Goal: Task Accomplishment & Management: Complete application form

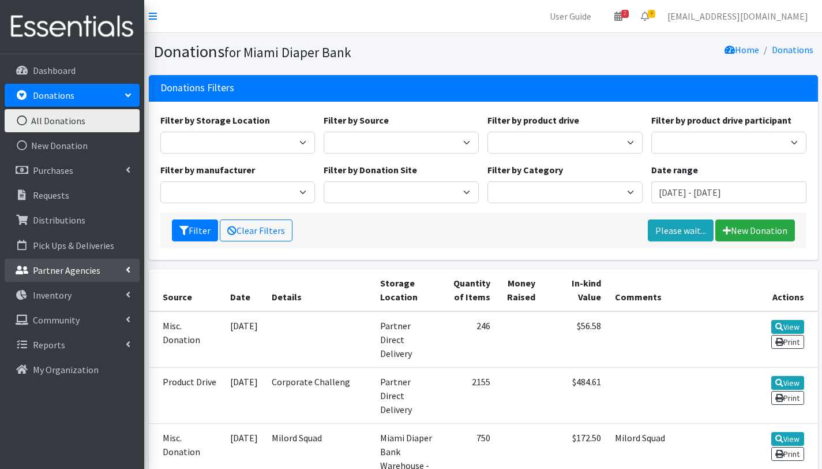
click at [51, 268] on p "Partner Agencies" at bounding box center [67, 270] width 68 height 12
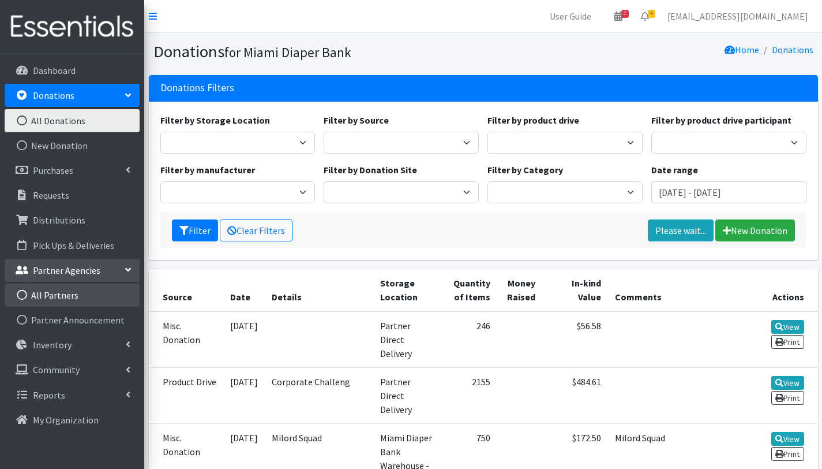
click at [55, 298] on link "All Partners" at bounding box center [72, 294] width 135 height 23
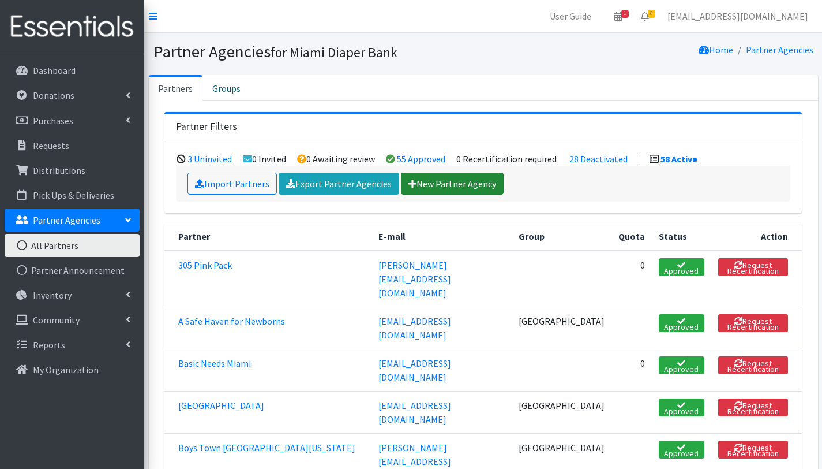
click at [469, 181] on link "New Partner Agency" at bounding box center [452, 184] width 103 height 22
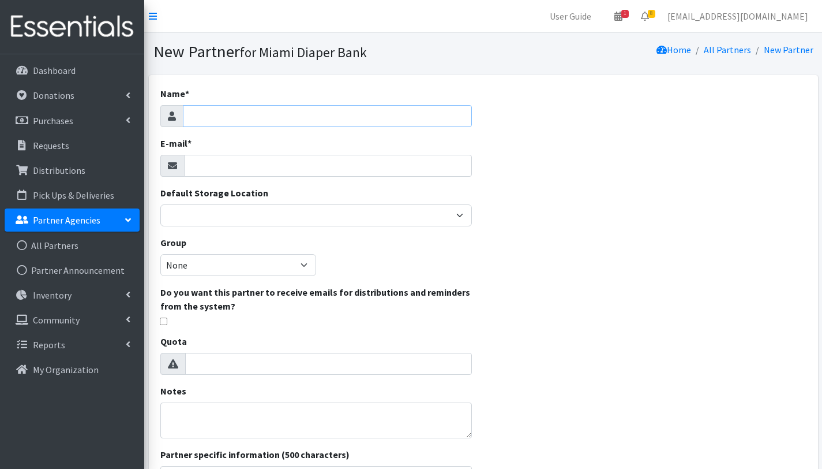
click at [227, 117] on input "Name *" at bounding box center [327, 116] width 289 height 22
type input "CITRUS"
click at [241, 167] on input "E-mail *" at bounding box center [328, 166] width 288 height 22
paste input "Lfigueredo@citrusfcn.com"
type input "Lfigueredo@citrusfcn.com"
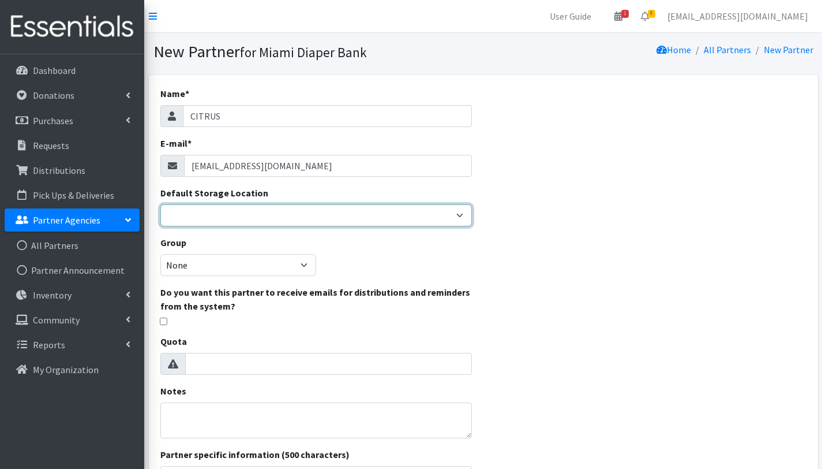
click at [285, 213] on select "Miami Diaper Bank Warehouse - Diaper Hub Partner Direct Delivery" at bounding box center [316, 215] width 312 height 22
select select "274"
click at [160, 204] on select "Miami Diaper Bank Warehouse - Diaper Hub Partner Direct Delivery" at bounding box center [316, 215] width 312 height 22
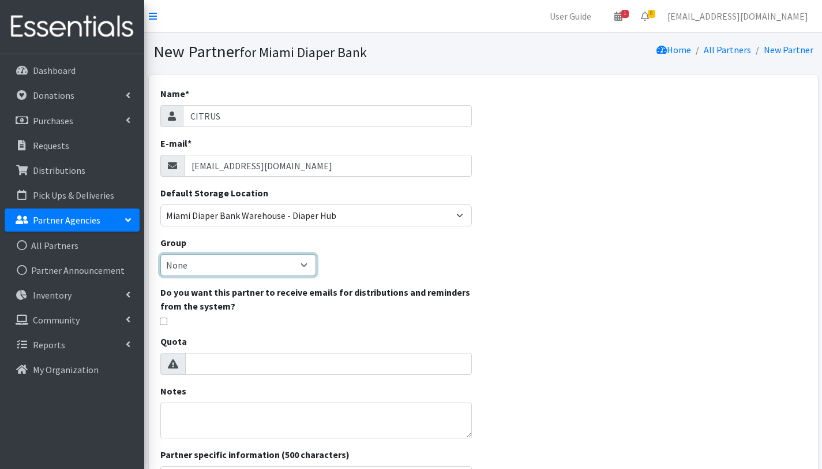
click at [300, 263] on select "None Broward Lee Collier Palm Beach Monroe Miami" at bounding box center [238, 265] width 156 height 22
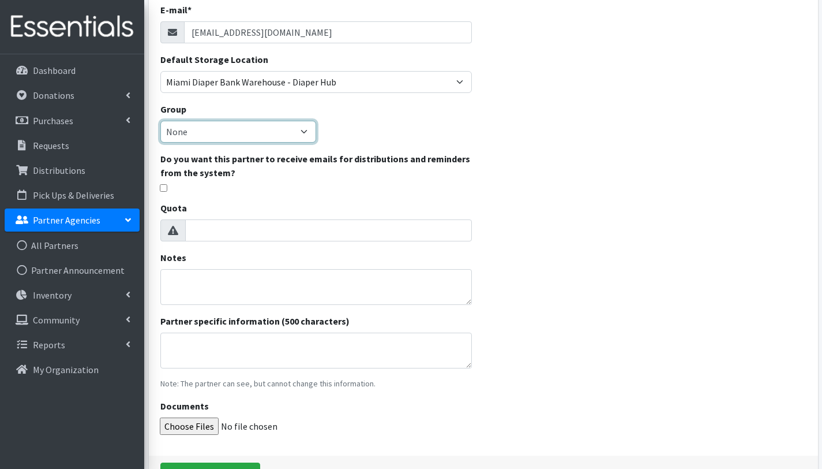
scroll to position [161, 0]
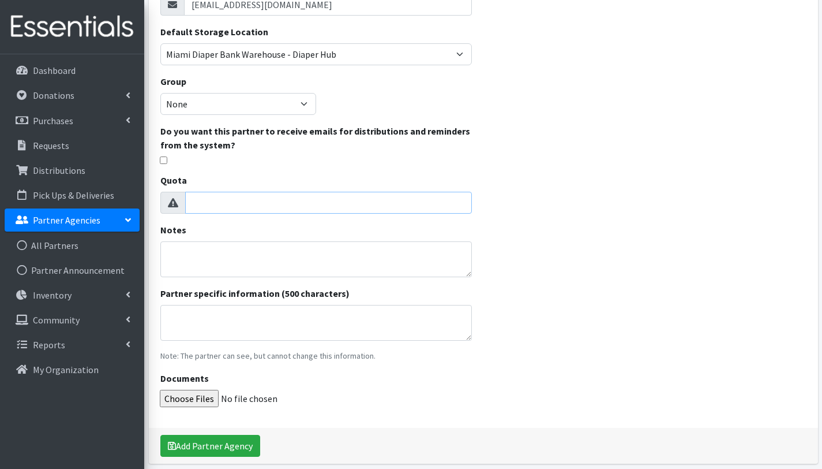
click at [324, 207] on input "Quota" at bounding box center [328, 203] width 287 height 22
click at [461, 200] on input "1" at bounding box center [328, 203] width 287 height 22
type input "2"
click at [461, 200] on input "2" at bounding box center [328, 203] width 287 height 22
click at [496, 233] on div "Name * CITRUS E-mail * Lfigueredo@citrusfcn.com Default Storage Location Miami …" at bounding box center [483, 188] width 669 height 549
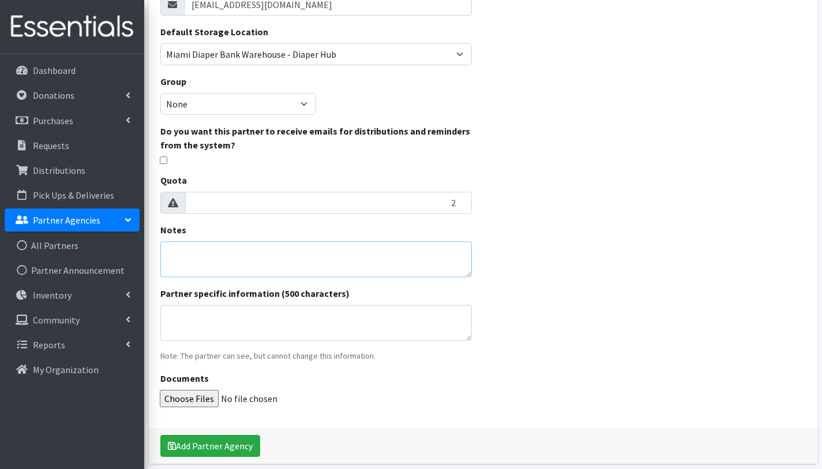
click at [266, 260] on textarea "Notes" at bounding box center [316, 259] width 312 height 36
type textarea "Tier 2"
click at [305, 327] on textarea "Partner specific information (500 characters)" at bounding box center [316, 323] width 312 height 36
paste textarea "401 NW 2nd Ave 786-495-7928 https://www.citrusfcn.com/"
click at [233, 315] on textarea "401 NW 2nd Ave 786-495-7928 https://www.citrusfcn.com/" at bounding box center [316, 323] width 312 height 36
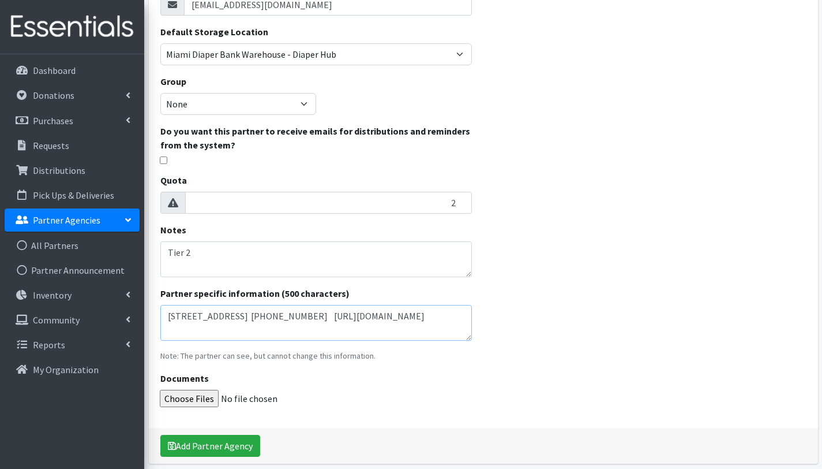
type textarea "401 NW 2nd Ave 786-495-7928 https://www.citrusfcn.com/"
click at [260, 249] on textarea "Tier 2" at bounding box center [316, 259] width 312 height 36
click at [253, 250] on textarea "Tier 2- 6000 diapers annualy. Partners since Oct 2025" at bounding box center [316, 259] width 312 height 36
click at [268, 263] on textarea "Tier 2- 6000 diapers anualy. Partners since Oct 2025" at bounding box center [316, 259] width 312 height 36
drag, startPoint x: 269, startPoint y: 252, endPoint x: 248, endPoint y: 254, distance: 22.1
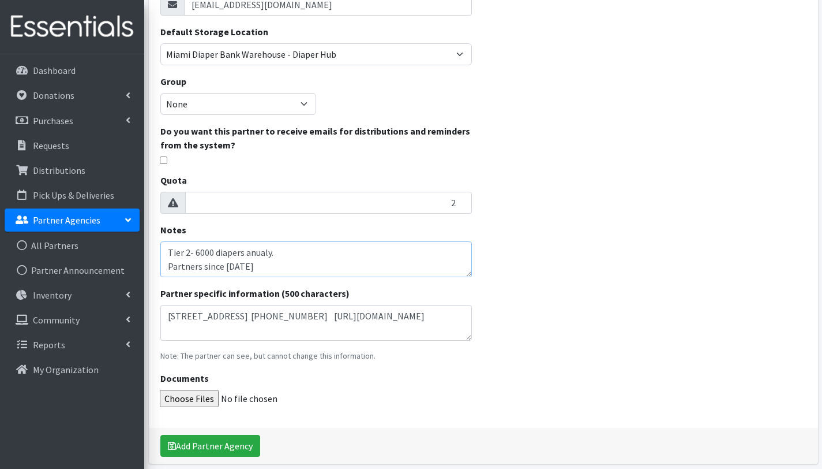
click at [248, 254] on textarea "Tier 2- 6000 diapers anualy. Partners since Oct 2025" at bounding box center [316, 259] width 312 height 36
click at [194, 253] on textarea "Tier 2- 6000 diapers anualy. Partners since Oct 2025" at bounding box center [316, 259] width 312 height 36
click at [260, 252] on textarea "Tier 2- Annual diaper allotement 6000 diapers anualy. Partners since Oct 2025" at bounding box center [316, 259] width 312 height 36
click at [347, 262] on textarea "Tier 2- Annual diaper alotement 6000 diapers anualy. Partners since Oct 2025" at bounding box center [316, 259] width 312 height 36
drag, startPoint x: 312, startPoint y: 250, endPoint x: 368, endPoint y: 250, distance: 56.0
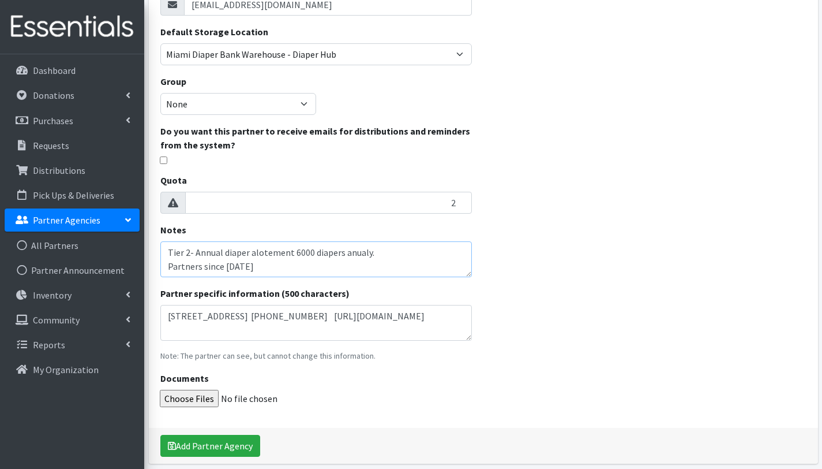
click at [368, 250] on textarea "Tier 2- Annual diaper alotement 6000 diapers anualy. Partners since Oct 2025" at bounding box center [316, 259] width 312 height 36
click at [282, 256] on textarea "Tier 2- Annual diaper alotement 6000. Partners since Oct 2025" at bounding box center [316, 259] width 312 height 36
click at [265, 274] on textarea "Tier 2- Annual diaper allotment 6000. Partners since Oct 2025" at bounding box center [316, 259] width 312 height 36
type textarea "Tier 2- Annual diaper allotment 6000. Partners since Oct 2025"
click at [163, 162] on input "checkbox" at bounding box center [164, 160] width 8 height 8
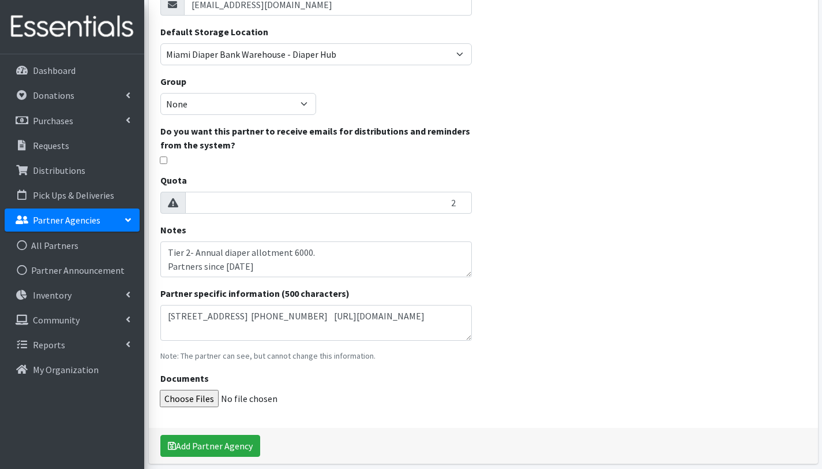
checkbox input "true"
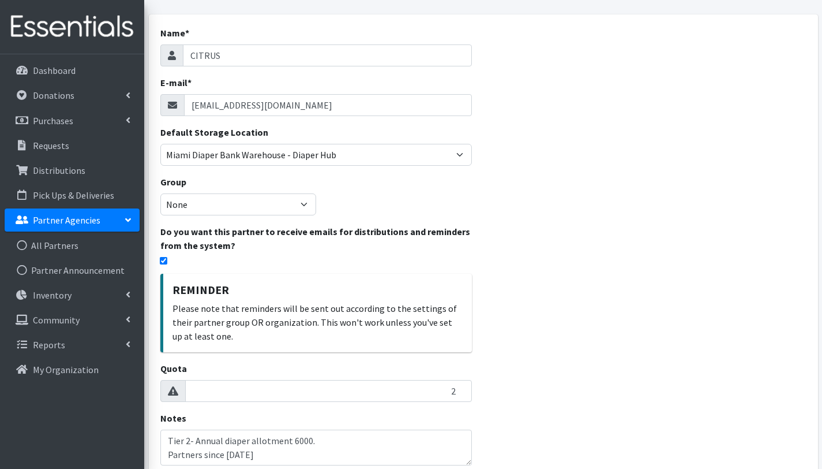
scroll to position [58, 0]
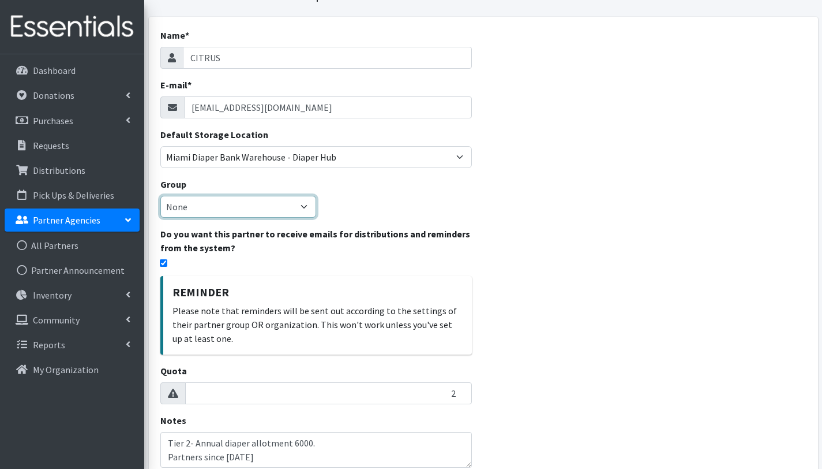
click at [295, 203] on select "None Broward Lee Collier Palm Beach Monroe Miami" at bounding box center [238, 207] width 156 height 22
click at [280, 204] on select "None Broward Lee Collier Palm Beach Monroe Miami" at bounding box center [238, 207] width 156 height 22
select select "39"
click at [160, 196] on select "None Broward Lee Collier Palm Beach Monroe Miami" at bounding box center [238, 207] width 156 height 22
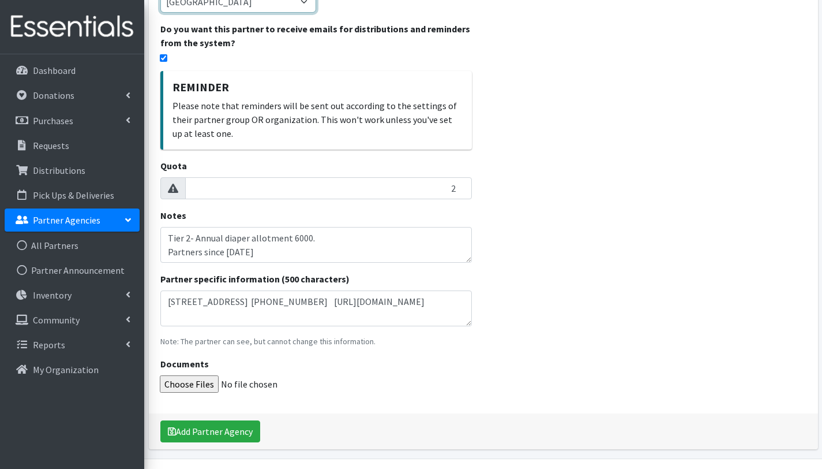
scroll to position [295, 0]
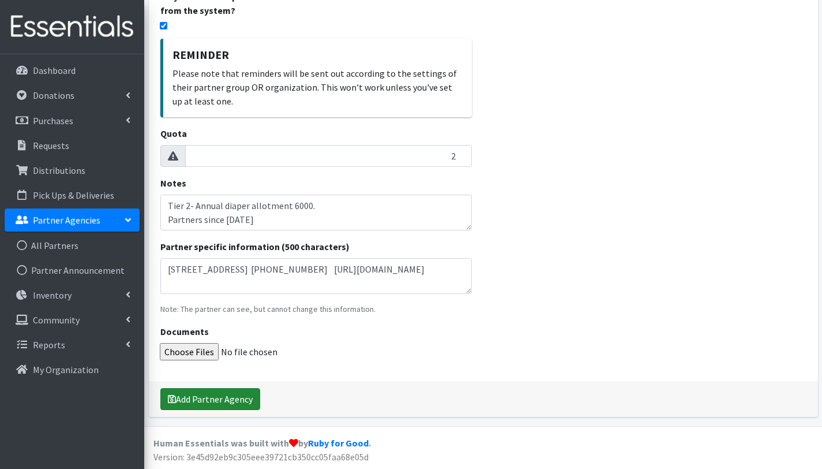
click at [211, 398] on button "Add Partner Agency" at bounding box center [210, 399] width 100 height 22
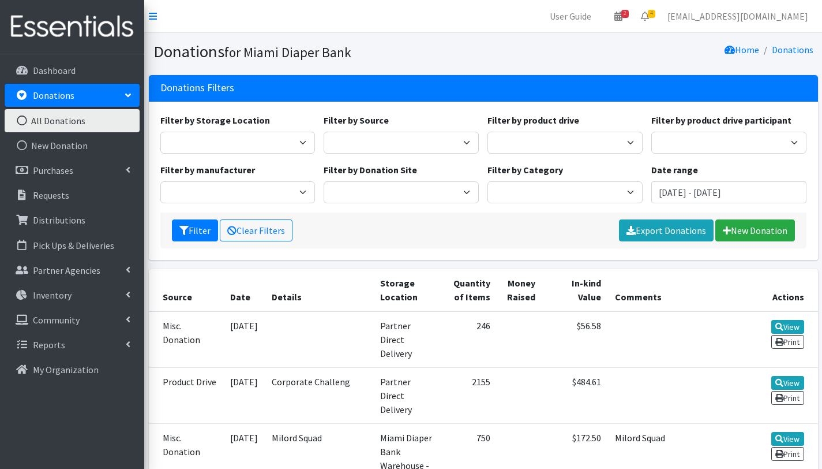
scroll to position [154, 0]
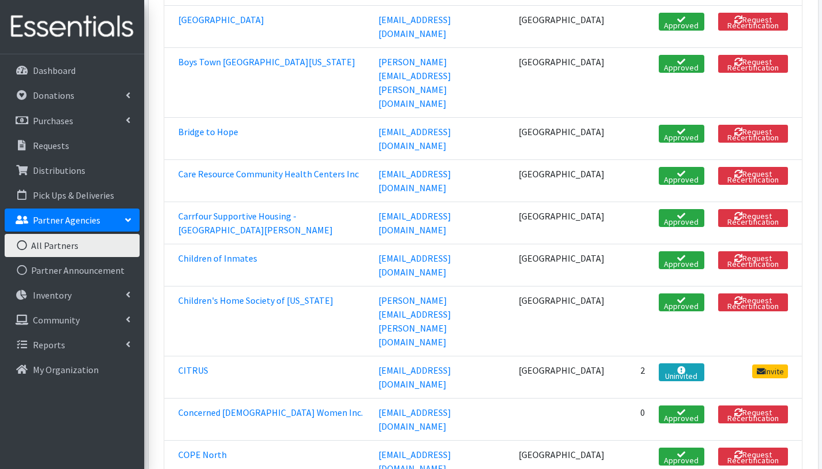
scroll to position [529, 0]
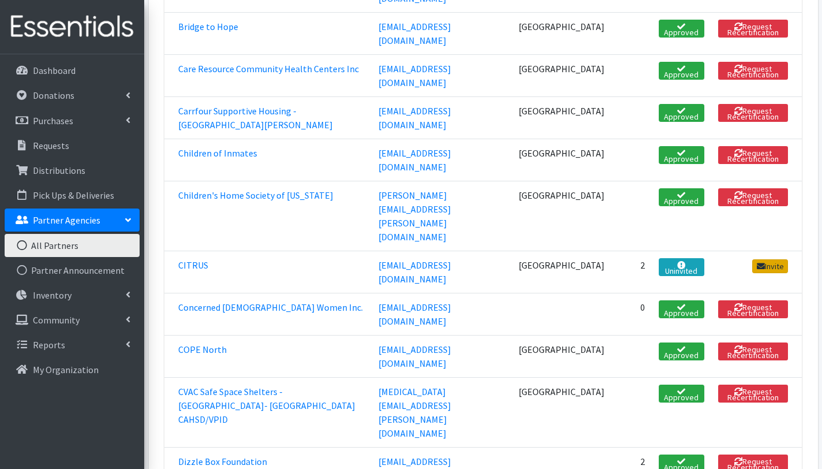
click at [772, 259] on link "Invite" at bounding box center [771, 266] width 36 height 14
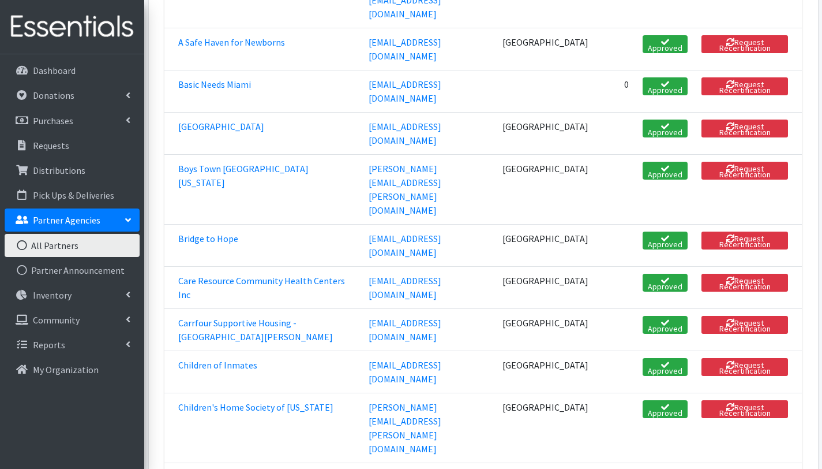
scroll to position [317, 0]
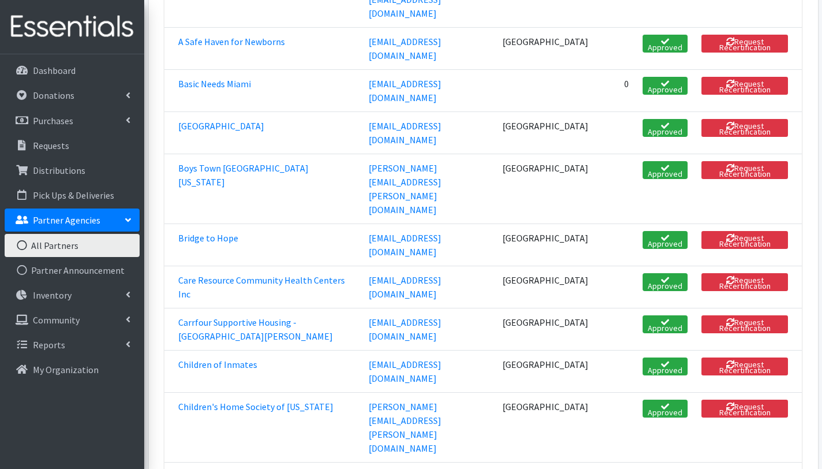
drag, startPoint x: 355, startPoint y: 326, endPoint x: 511, endPoint y: 326, distance: 155.8
copy tr "lfigueredo@citrusfcn.com"
click at [68, 171] on p "Distributions" at bounding box center [59, 170] width 53 height 12
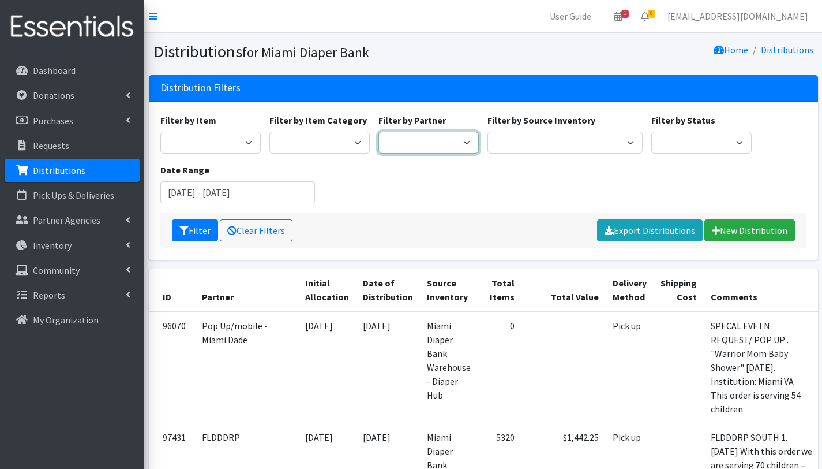
click at [420, 144] on select "305 Pink Pack A Safe Haven for Newborns Basic Needs Miami Belafonte TACOLCY Cen…" at bounding box center [429, 143] width 100 height 22
select select "2813"
click at [379, 132] on select "305 Pink Pack A Safe Haven for Newborns Basic Needs Miami Belafonte TACOLCY Cen…" at bounding box center [429, 143] width 100 height 22
click at [209, 221] on button "Filter" at bounding box center [195, 230] width 46 height 22
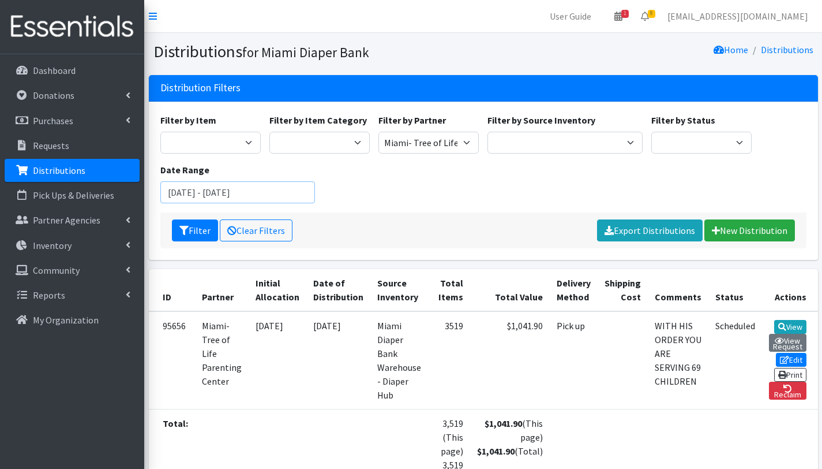
click at [223, 190] on input "[DATE] - [DATE]" at bounding box center [237, 192] width 155 height 22
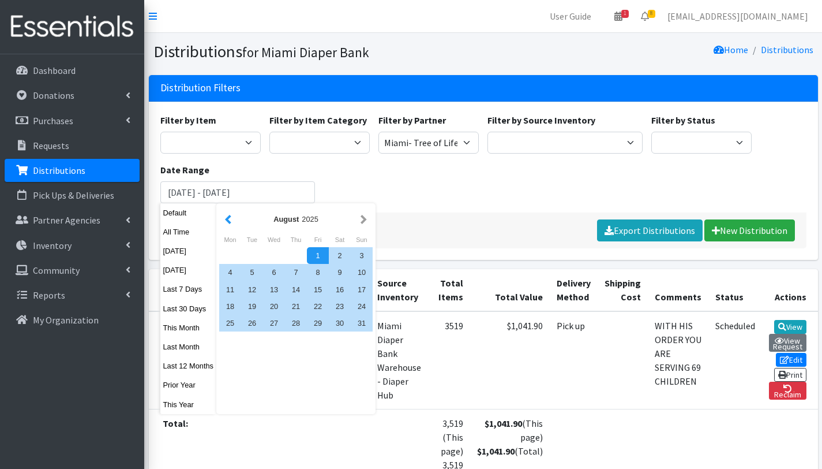
click at [228, 223] on button "button" at bounding box center [228, 219] width 12 height 14
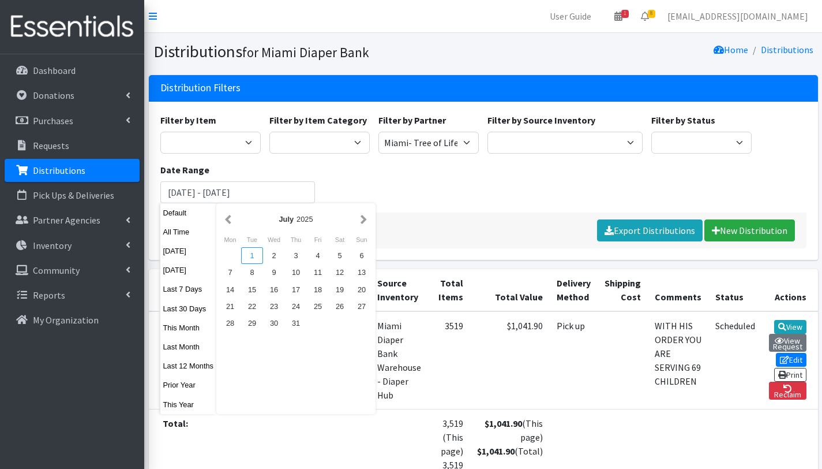
click at [252, 251] on div "1" at bounding box center [252, 255] width 22 height 17
click at [365, 219] on button "button" at bounding box center [364, 219] width 12 height 14
click at [363, 219] on button "button" at bounding box center [364, 219] width 12 height 14
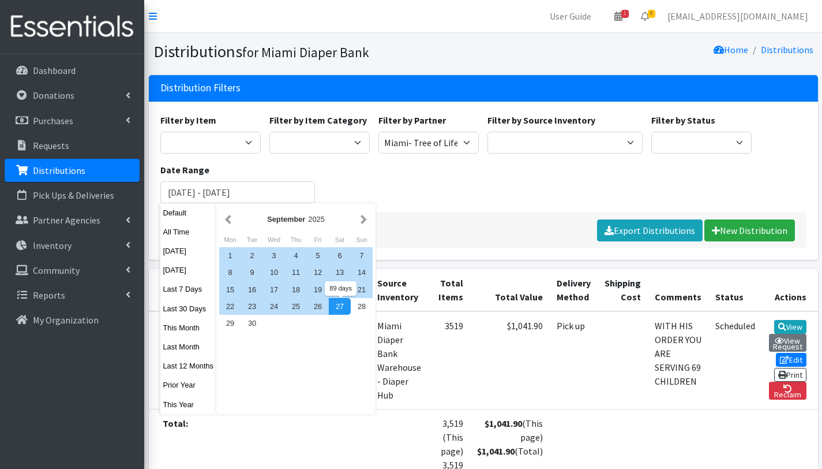
click at [315, 330] on div "1 2 3 4 5 6 7 8 9 10 11 12 13 14 15 16 17 18 19 20 21 22 23 24 25 26 27 28 29 30" at bounding box center [296, 289] width 154 height 84
click at [254, 330] on div "30" at bounding box center [252, 323] width 22 height 17
type input "[DATE] - [DATE]"
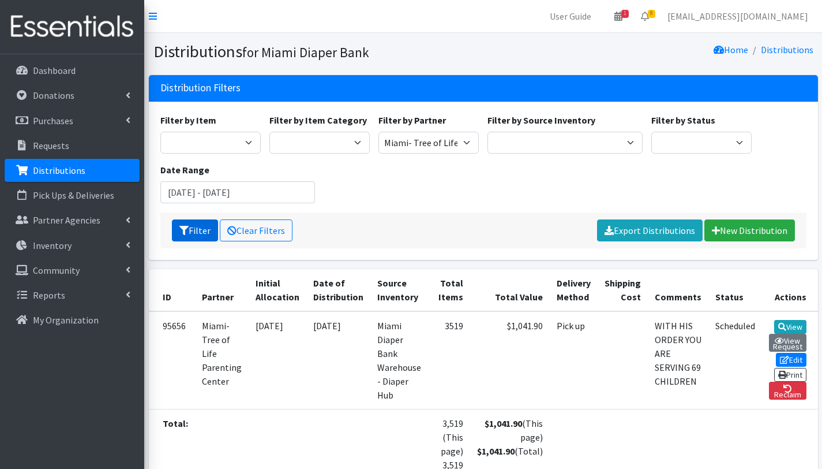
click at [201, 228] on button "Filter" at bounding box center [195, 230] width 46 height 22
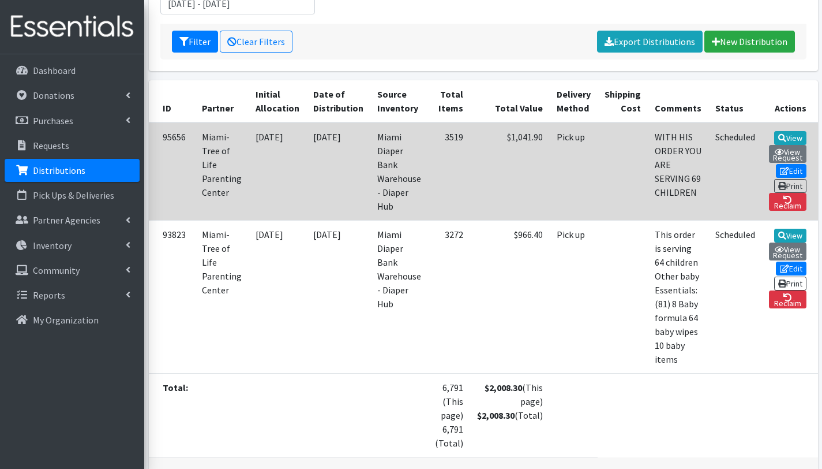
scroll to position [194, 0]
